Goal: Transaction & Acquisition: Purchase product/service

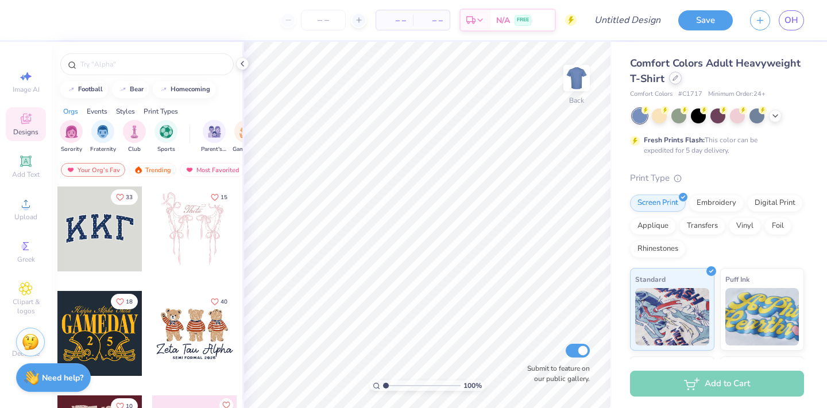
click at [674, 84] on div "Comfort Colors Adult Heavyweight T-Shirt" at bounding box center [717, 71] width 174 height 31
click at [677, 78] on icon at bounding box center [676, 78] width 6 height 6
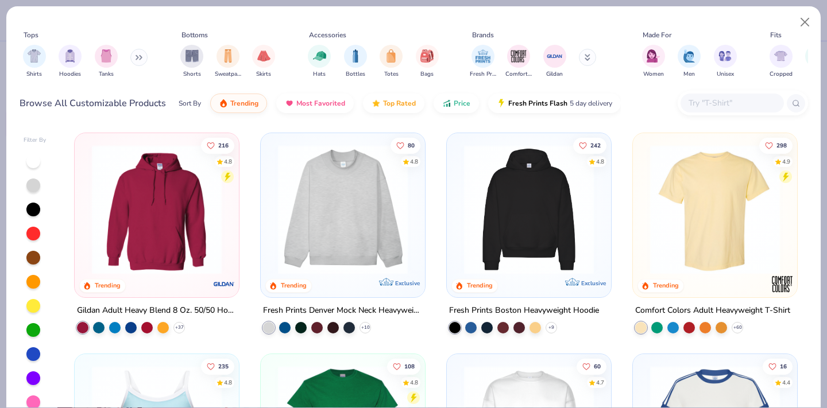
click at [344, 224] on img at bounding box center [342, 210] width 141 height 130
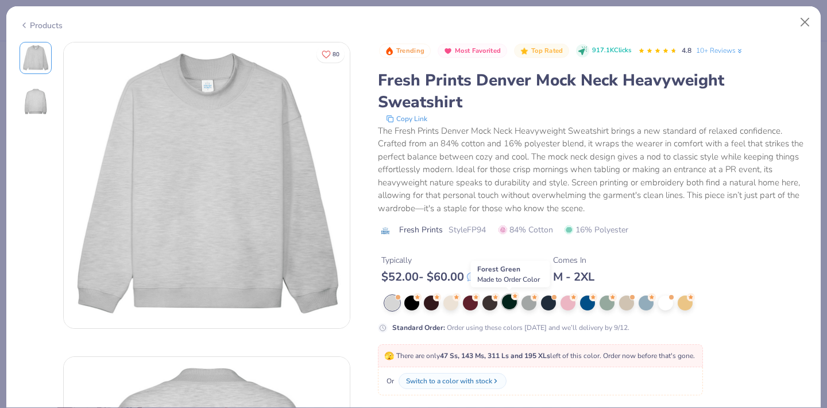
click at [506, 303] on div at bounding box center [509, 302] width 15 height 15
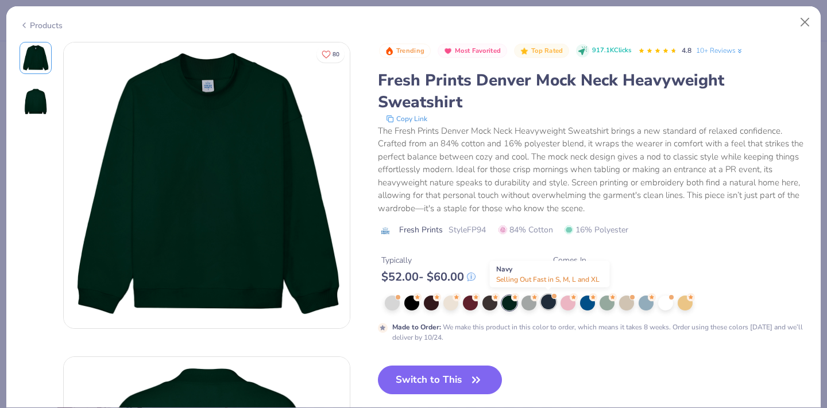
click at [546, 304] on div at bounding box center [548, 302] width 15 height 15
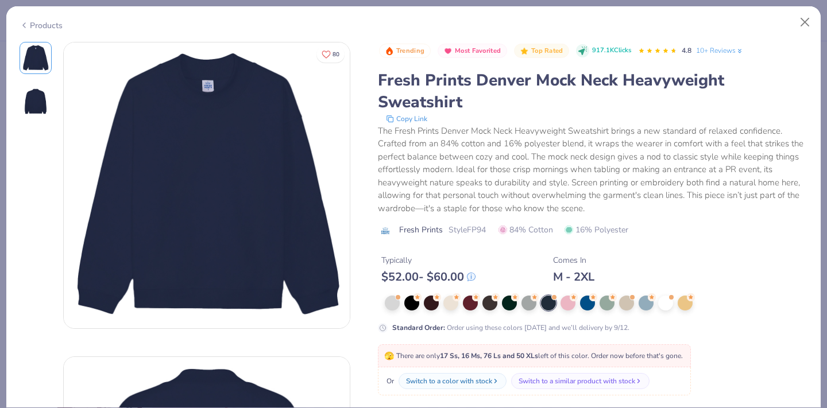
click at [211, 79] on img at bounding box center [207, 186] width 286 height 286
click at [534, 382] on div "Switch to a similar product with stock" at bounding box center [578, 381] width 117 height 10
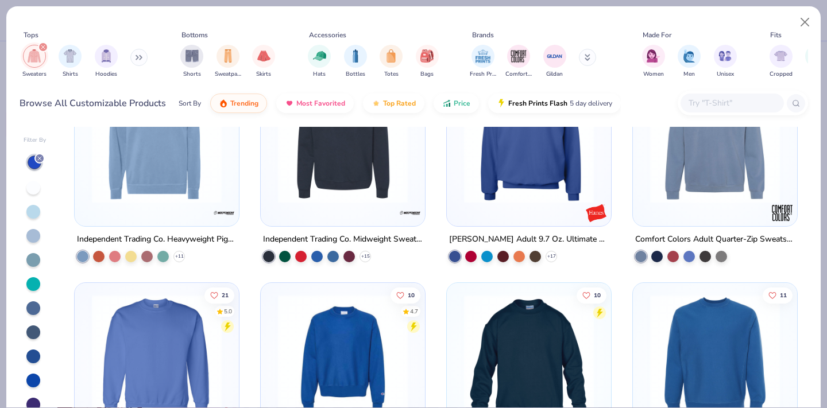
scroll to position [759, 0]
